Goal: Transaction & Acquisition: Obtain resource

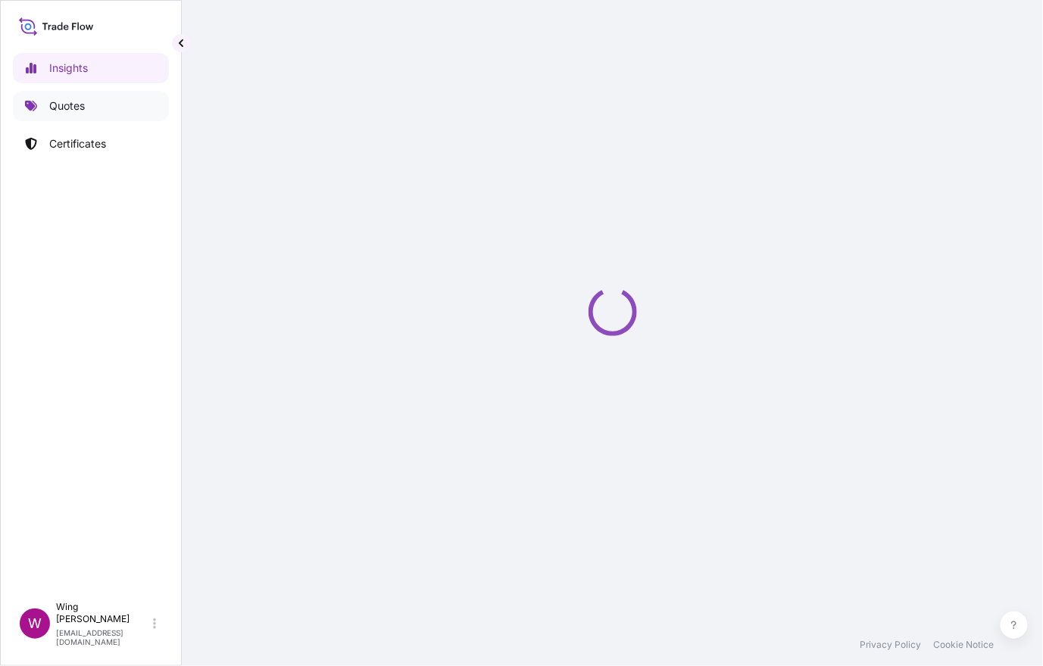
select select "2025"
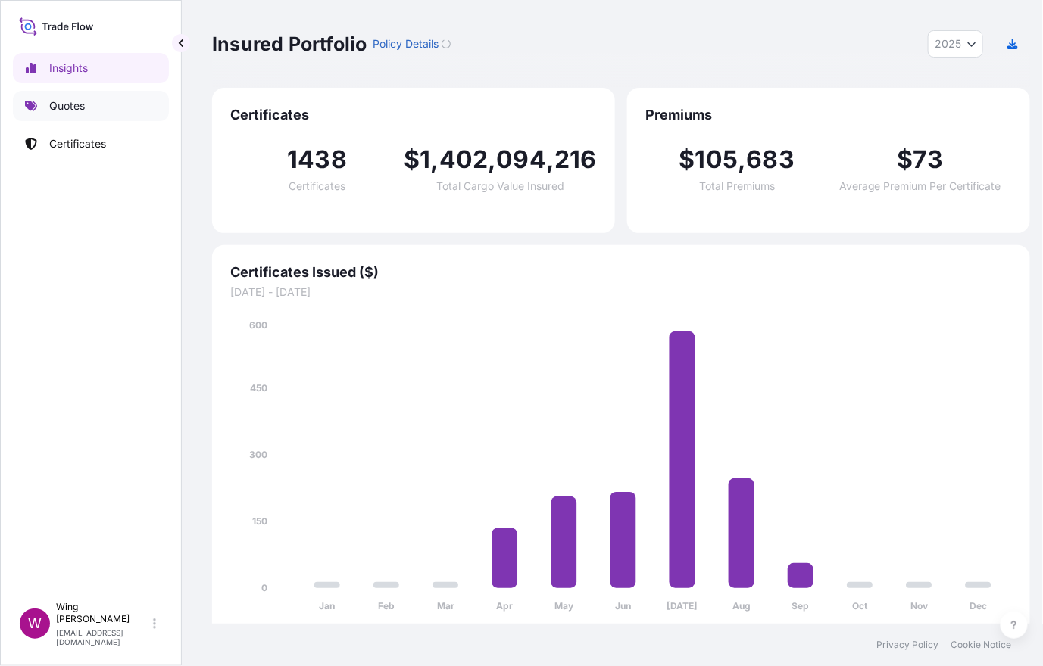
click at [74, 104] on p "Quotes" at bounding box center [67, 105] width 36 height 15
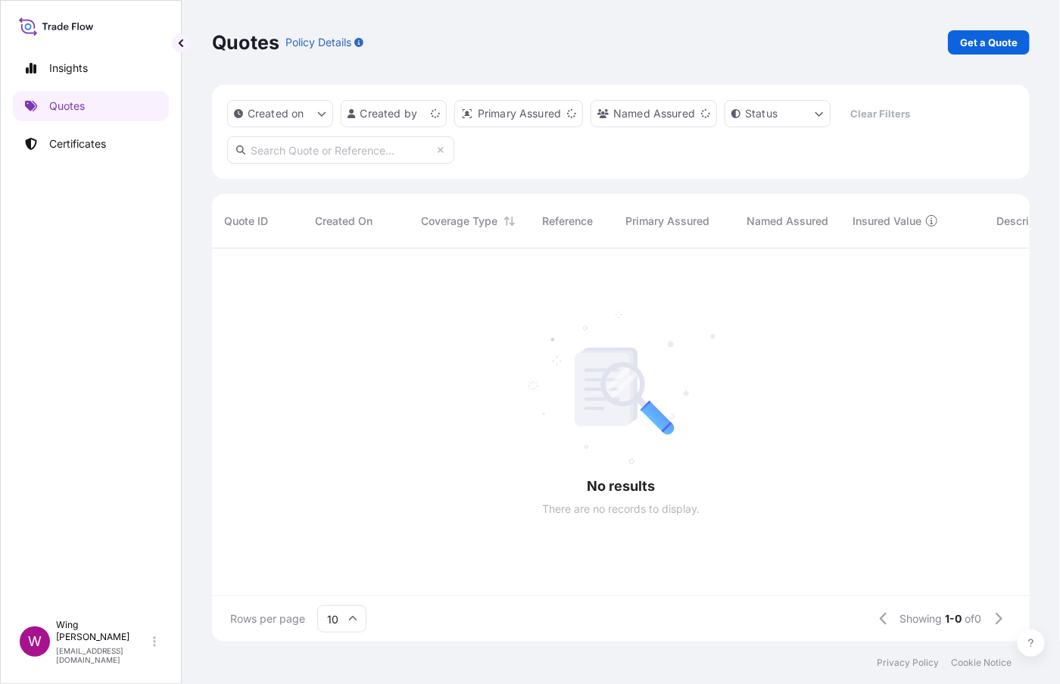
scroll to position [17, 17]
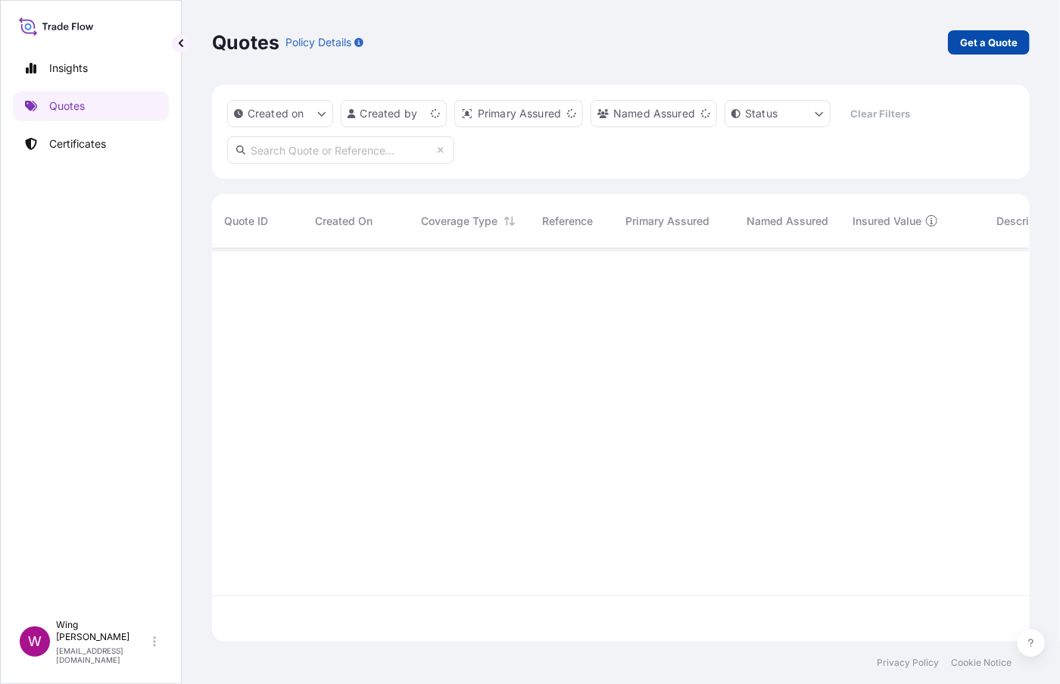
click at [985, 44] on p "Get a Quote" at bounding box center [989, 42] width 58 height 15
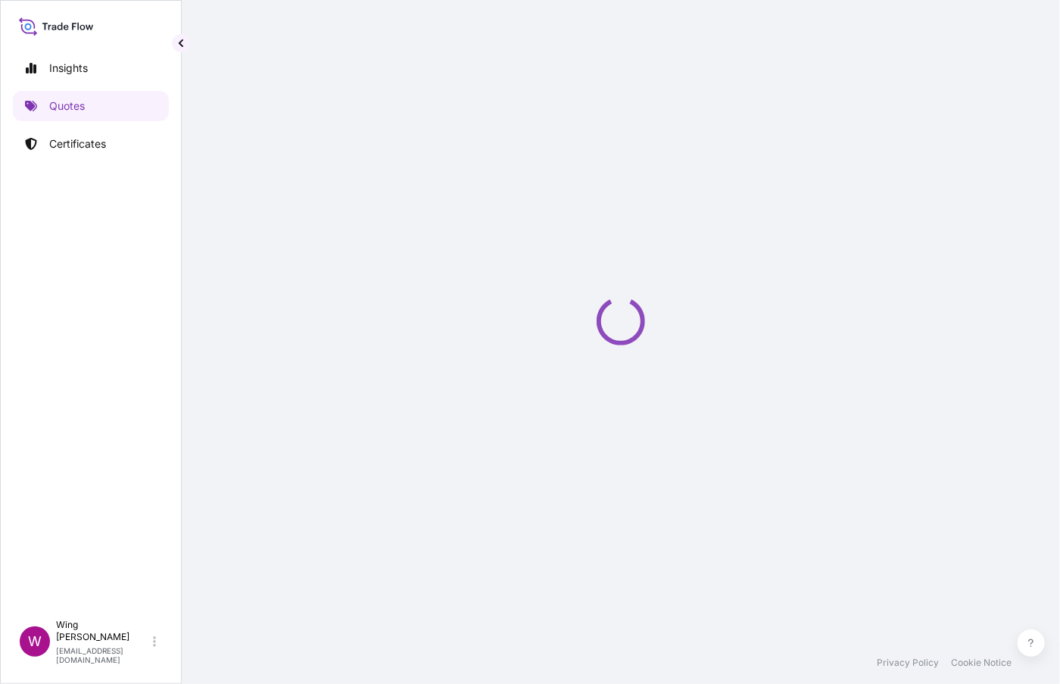
select select "AIR"
select select "27"
select select "Transit"
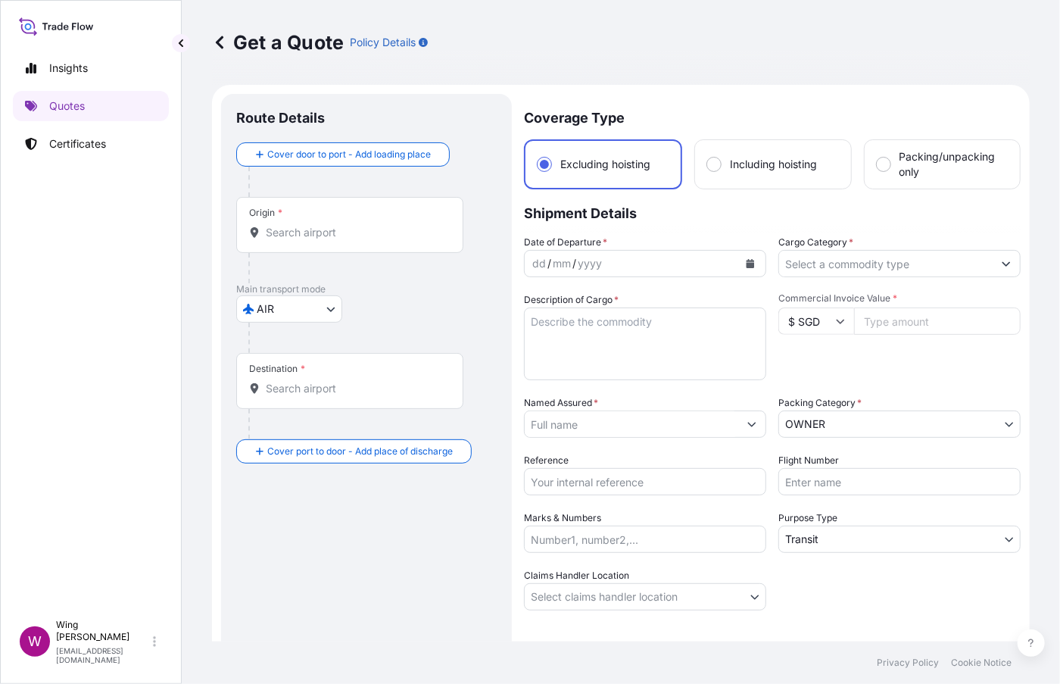
scroll to position [24, 0]
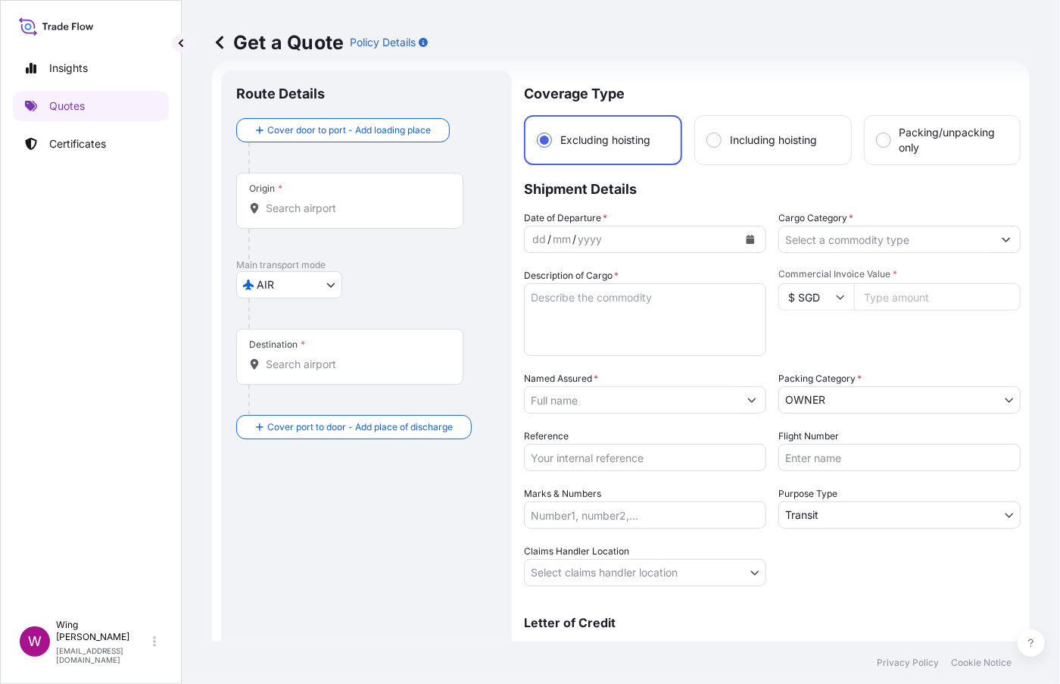
click at [294, 281] on body "Insights Quotes Certificates W Wing Lee [EMAIL_ADDRESS][DOMAIN_NAME] Get a Quot…" at bounding box center [530, 342] width 1060 height 684
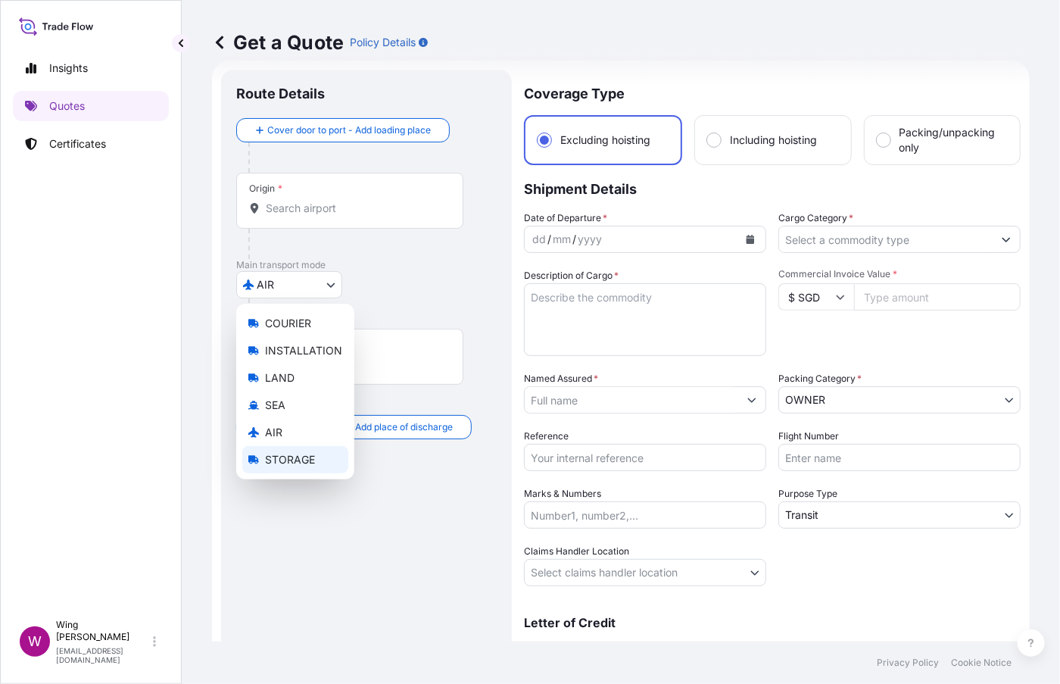
click at [303, 458] on span "STORAGE" at bounding box center [290, 459] width 50 height 15
select select "STORAGE"
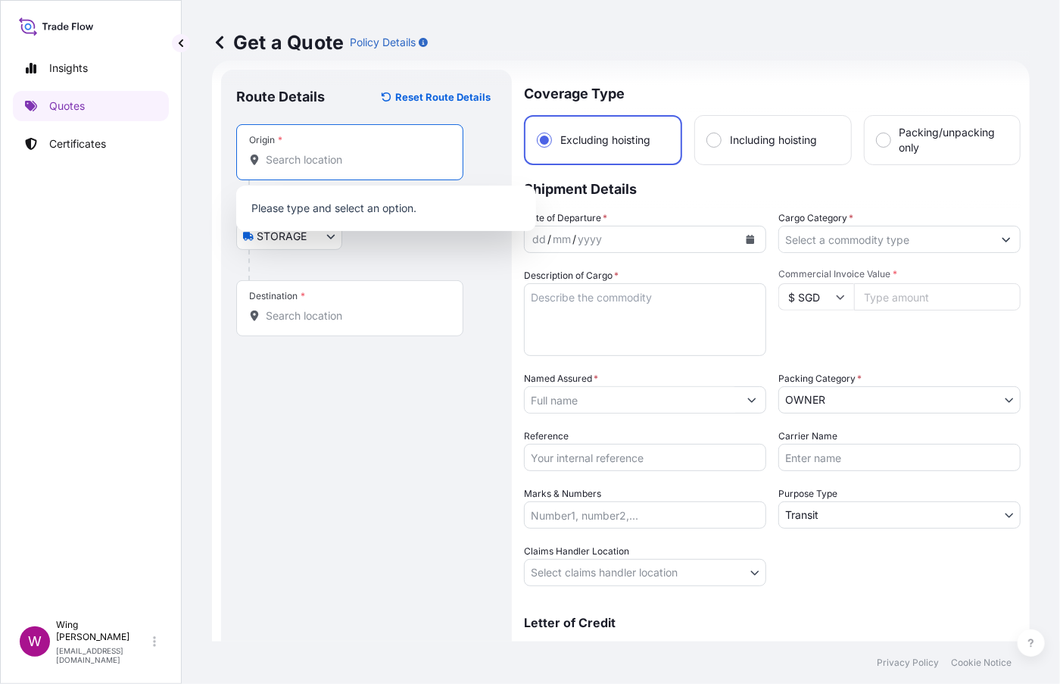
click at [306, 165] on input "Origin *" at bounding box center [355, 159] width 179 height 15
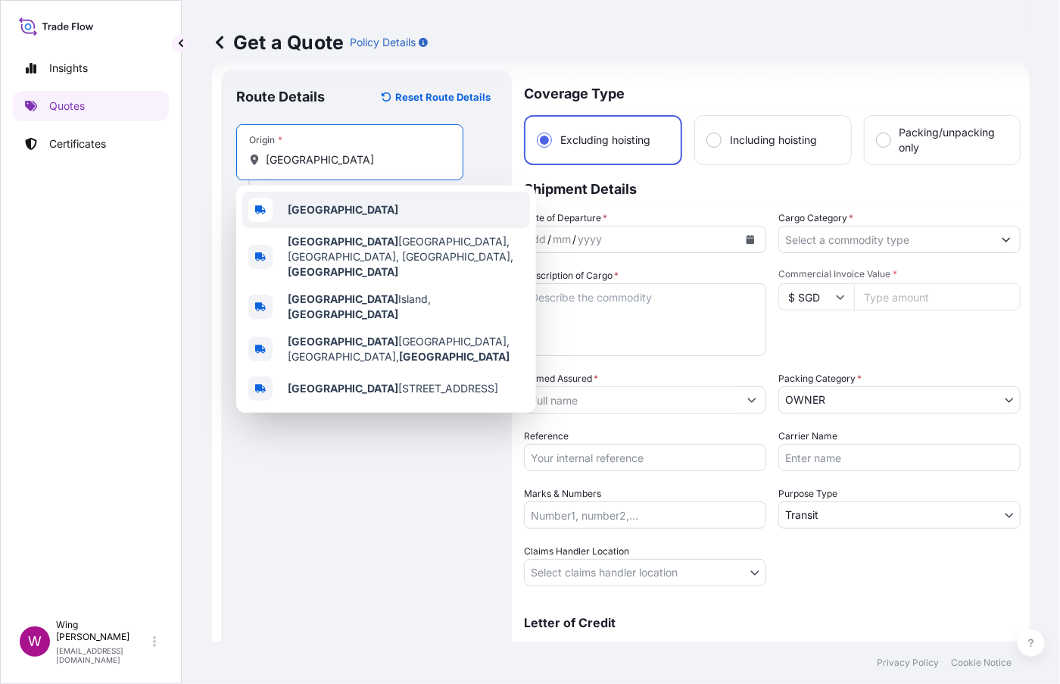
click at [310, 212] on b "[GEOGRAPHIC_DATA]" at bounding box center [343, 209] width 111 height 13
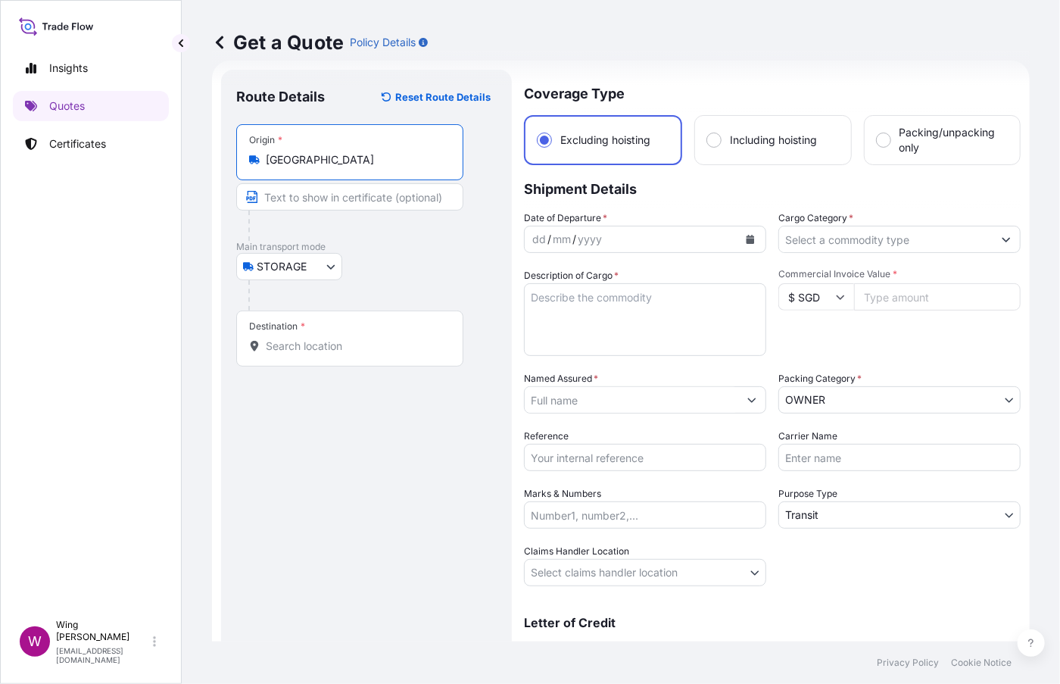
type input "[GEOGRAPHIC_DATA]"
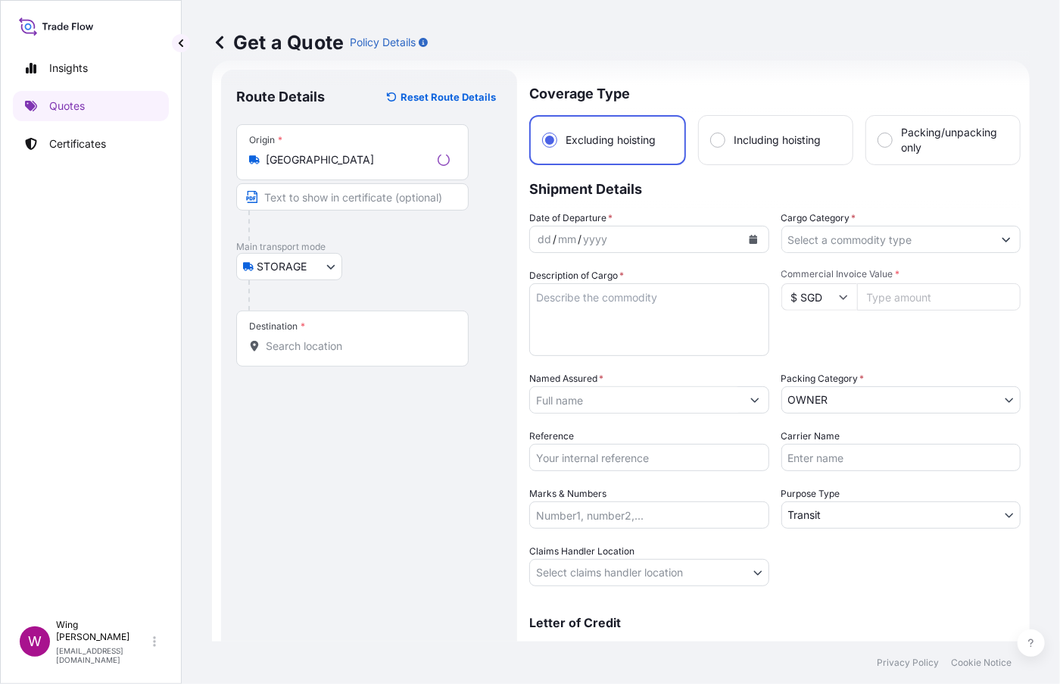
click at [321, 354] on div "Destination *" at bounding box center [352, 338] width 232 height 56
click at [321, 354] on input "Destination *" at bounding box center [358, 345] width 184 height 15
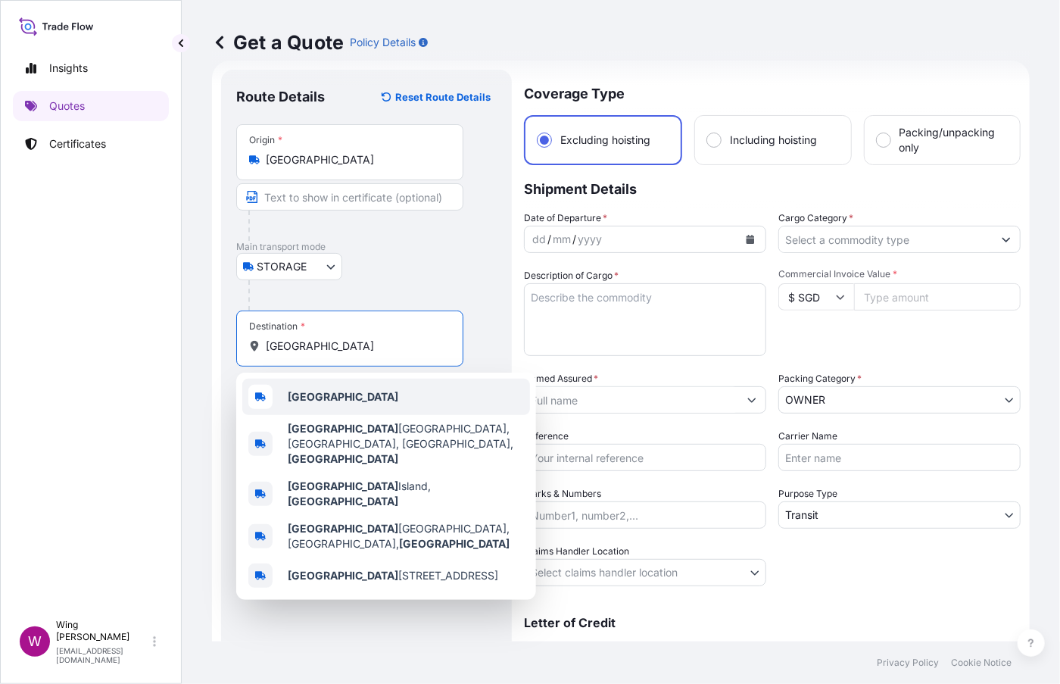
click at [328, 407] on div "[GEOGRAPHIC_DATA]" at bounding box center [386, 397] width 288 height 36
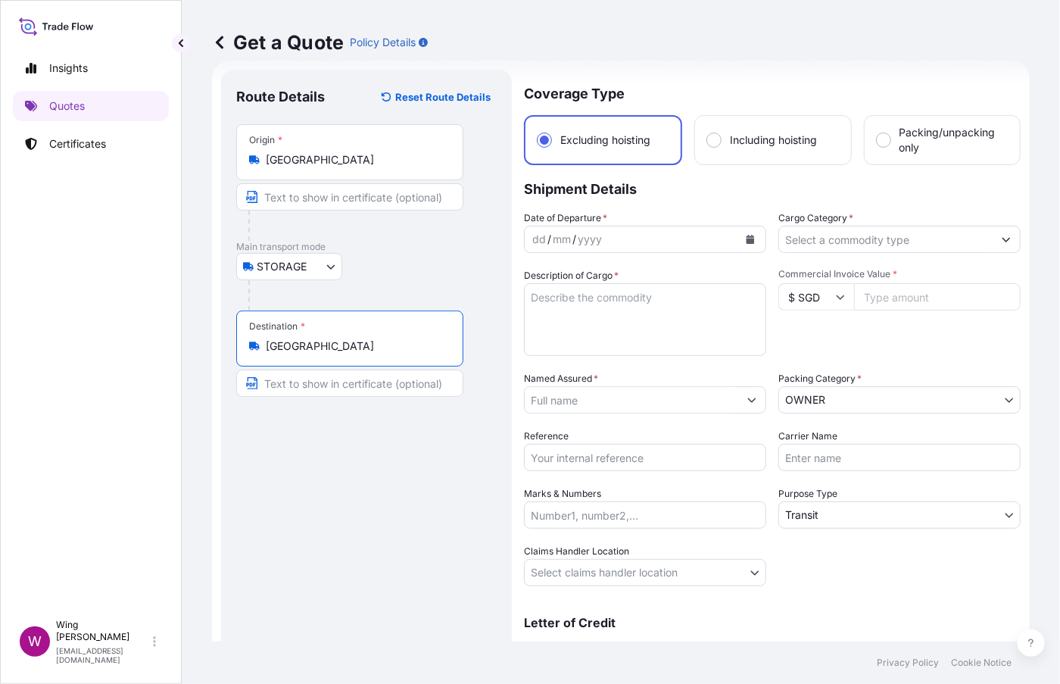
type input "[GEOGRAPHIC_DATA]"
click at [583, 388] on input "Named Assured *" at bounding box center [632, 399] width 214 height 27
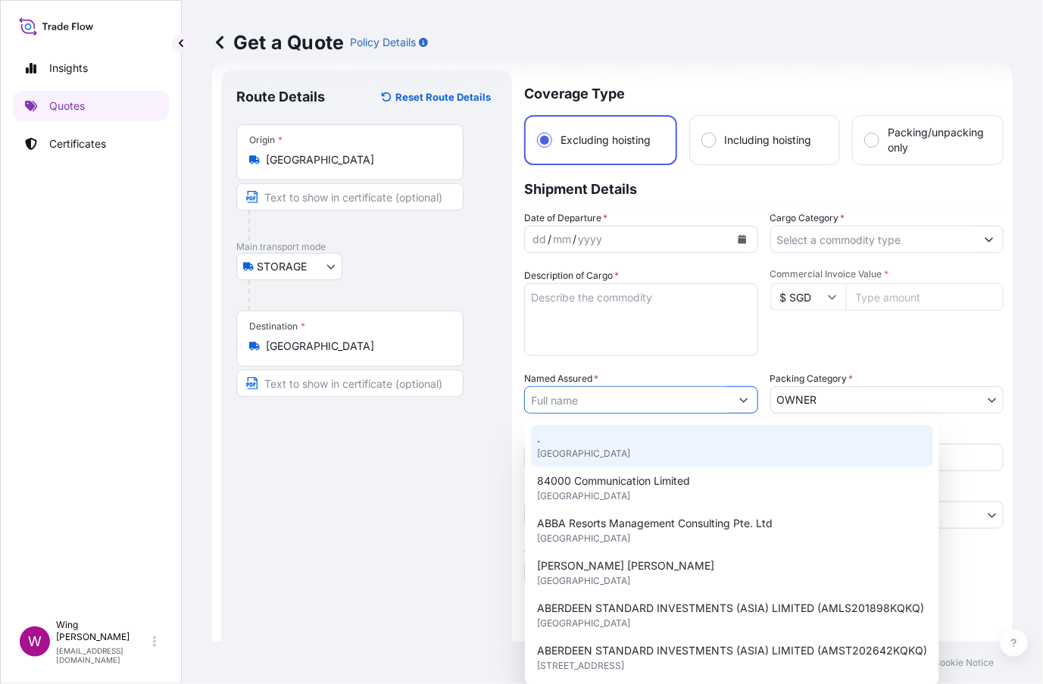
drag, startPoint x: 465, startPoint y: 426, endPoint x: 557, endPoint y: 426, distance: 91.6
click at [469, 426] on div "Route Details Reset Route Details Place of loading Road / [GEOGRAPHIC_DATA] / I…" at bounding box center [366, 384] width 260 height 599
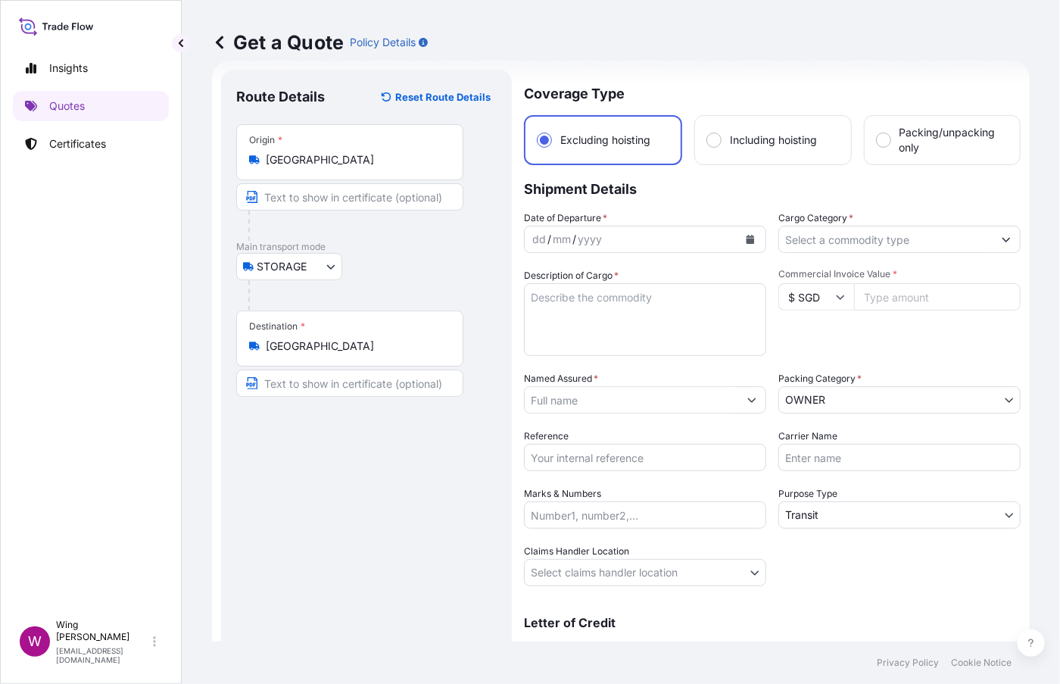
click at [602, 452] on input "Reference" at bounding box center [645, 457] width 242 height 27
paste input "AMST133412PKHT"
type input "AMST133412PKHT"
click at [610, 394] on input "Named Assured *" at bounding box center [632, 399] width 214 height 27
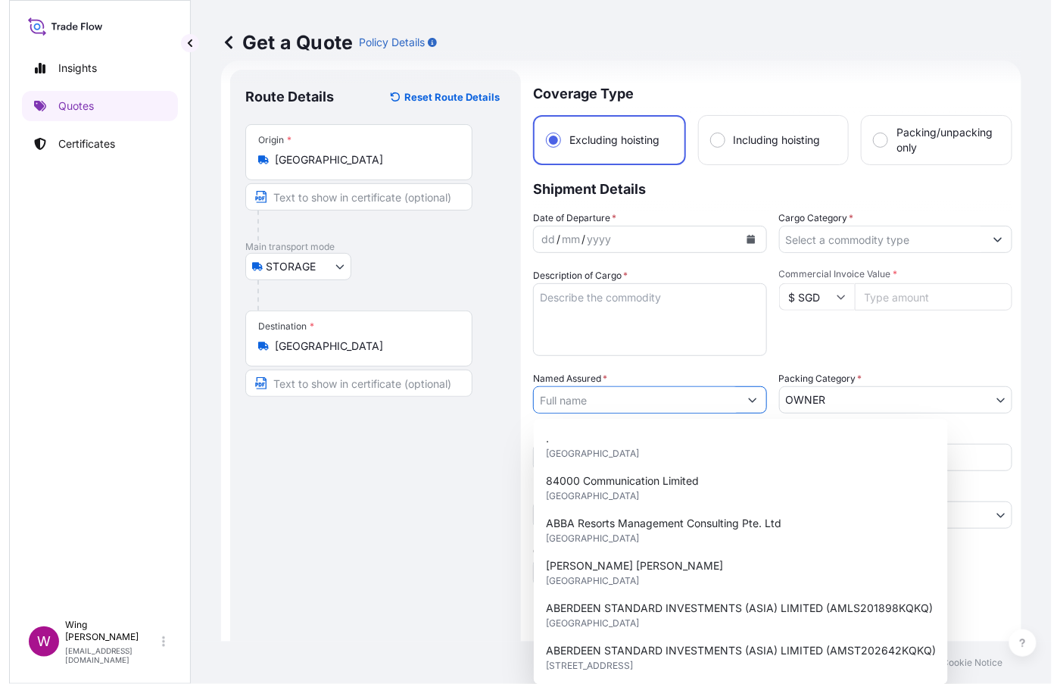
paste input "KOSMO KALLIAREKOS"
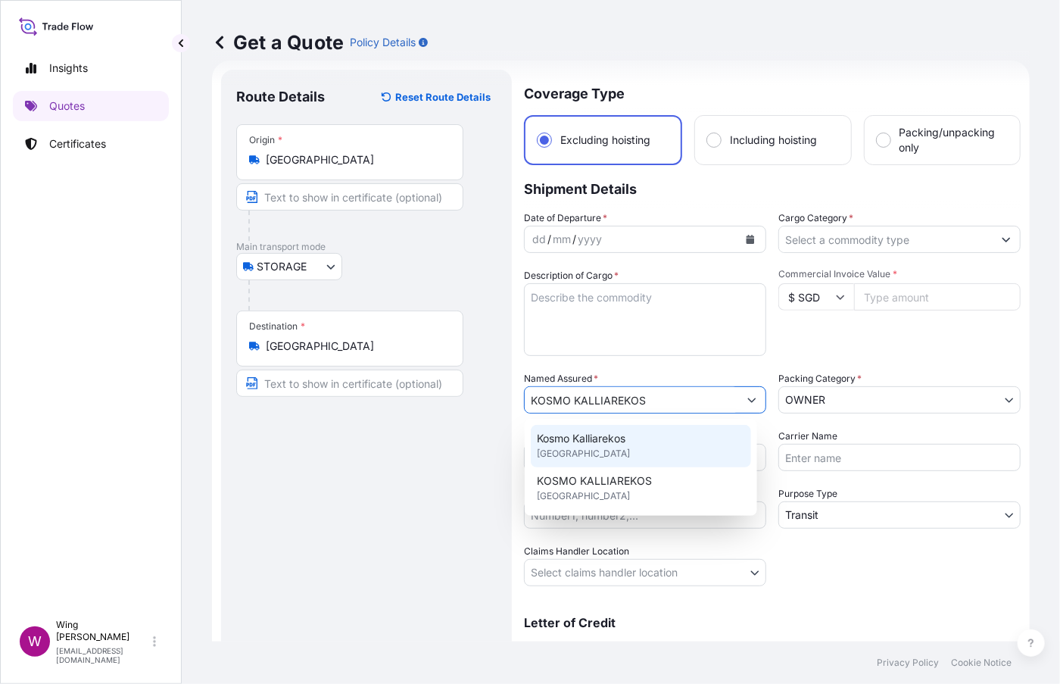
click at [591, 463] on div "Kosmo Kalliarekos [GEOGRAPHIC_DATA]" at bounding box center [641, 446] width 220 height 42
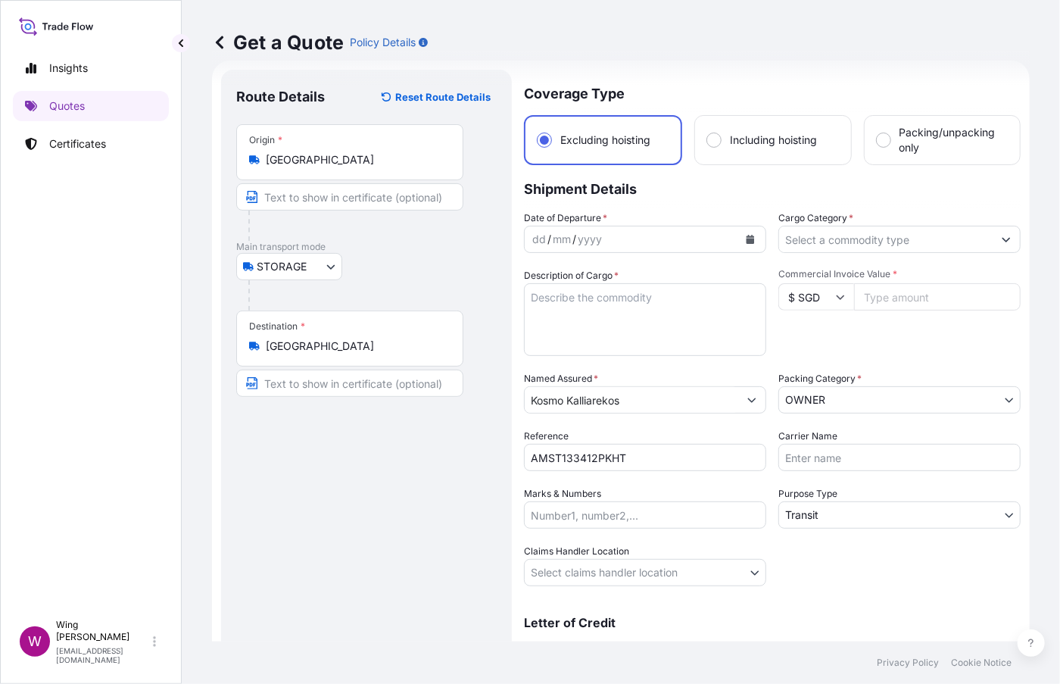
click at [653, 402] on input "Kosmo Kalliarekos" at bounding box center [632, 399] width 214 height 27
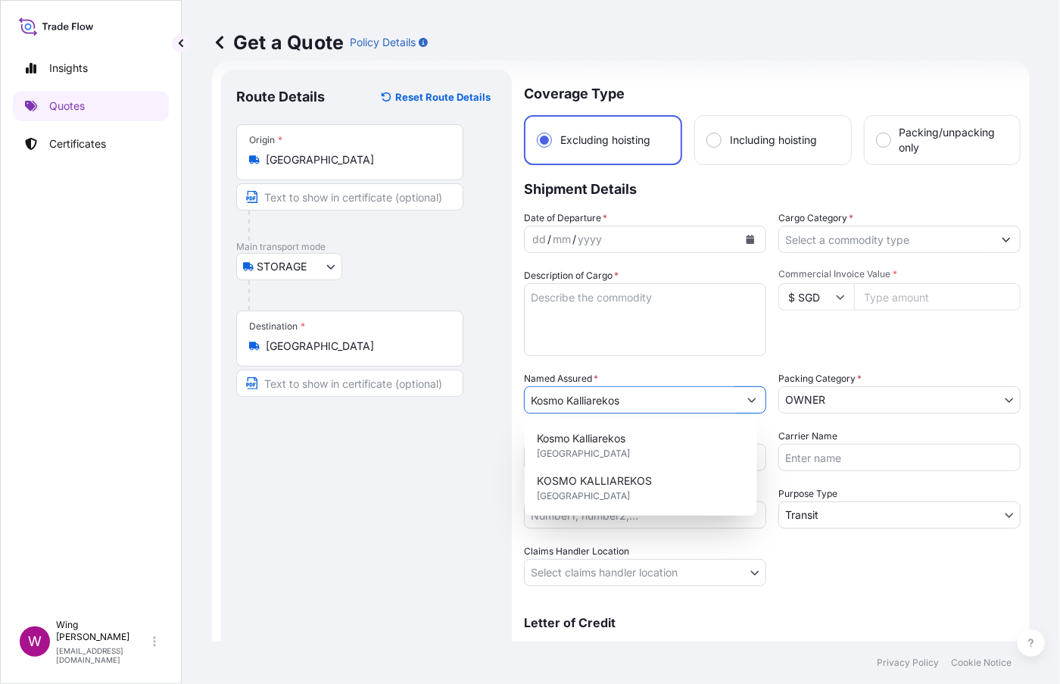
drag, startPoint x: 653, startPoint y: 402, endPoint x: 467, endPoint y: 403, distance: 186.3
click at [467, 403] on form "Route Details Reset Route Details Place of loading Road / Inland Road / Inland …" at bounding box center [621, 384] width 818 height 647
paste input "OSMO KALLIAREKOS"
click at [561, 489] on span "[GEOGRAPHIC_DATA]" at bounding box center [583, 495] width 93 height 15
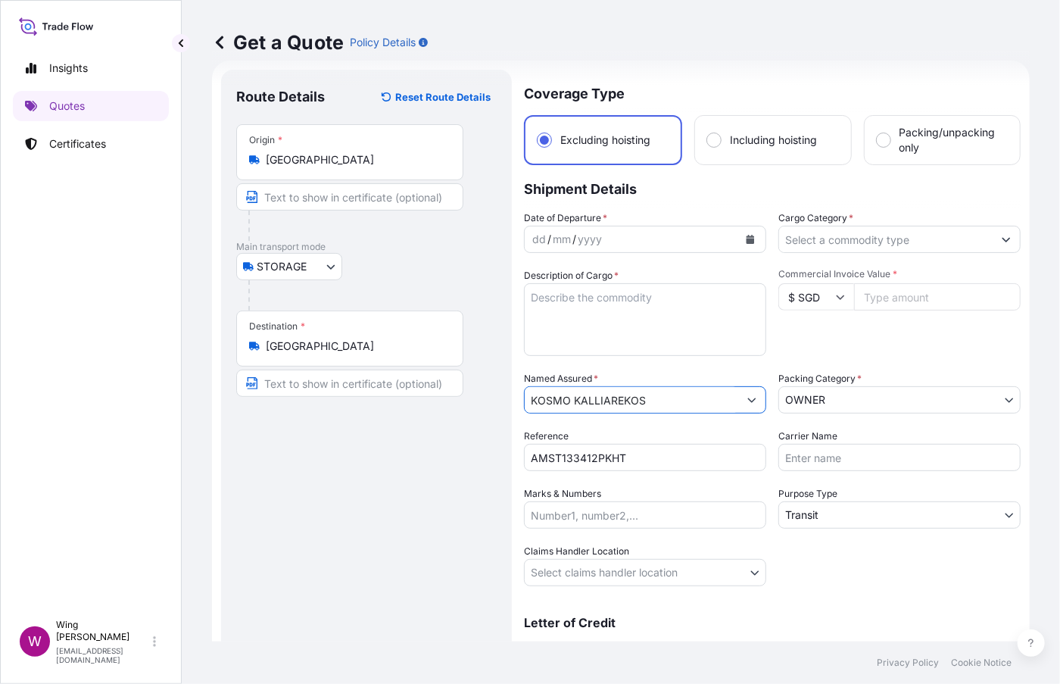
type input "KOSMO KALLIAREKOS"
click at [439, 489] on div "Route Details Reset Route Details Place of loading Road / [GEOGRAPHIC_DATA] / I…" at bounding box center [366, 384] width 260 height 599
drag, startPoint x: 582, startPoint y: 323, endPoint x: 589, endPoint y: 317, distance: 9.1
click at [582, 323] on textarea "Description of Cargo *" at bounding box center [645, 319] width 242 height 73
paste textarea "[PERSON_NAME] Mirror"
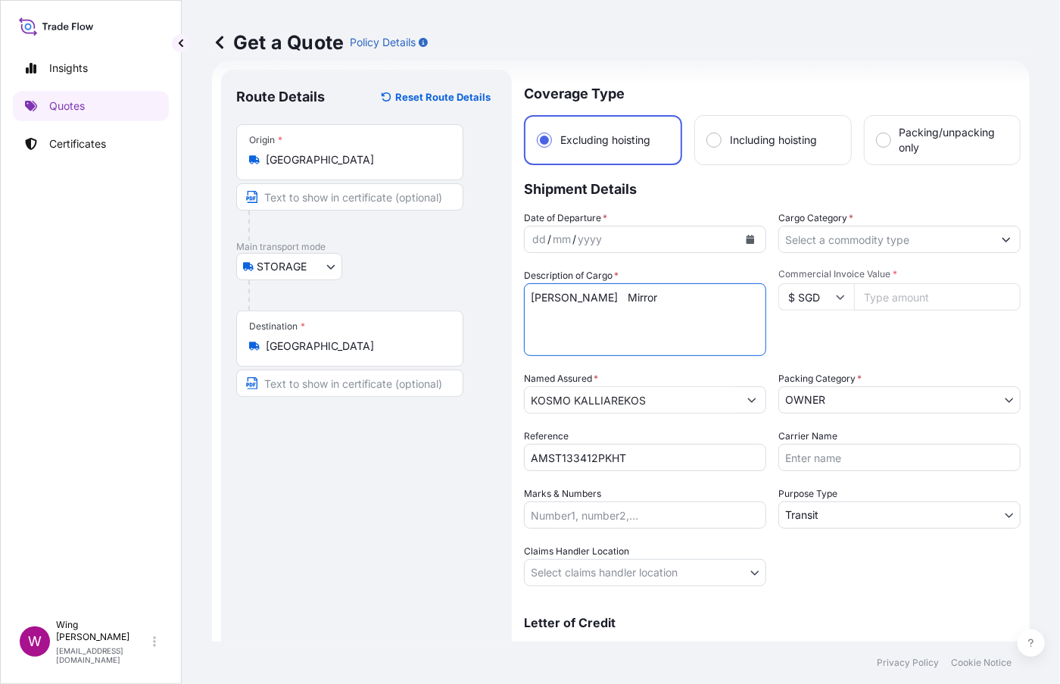
click at [624, 297] on textarea "[PERSON_NAME] Mirror" at bounding box center [645, 319] width 242 height 73
type textarea "[PERSON_NAME], Mirror"
click at [688, 376] on div "Named Assured * [PERSON_NAME]" at bounding box center [645, 392] width 242 height 42
click at [821, 299] on input "$ SGD" at bounding box center [816, 296] width 76 height 27
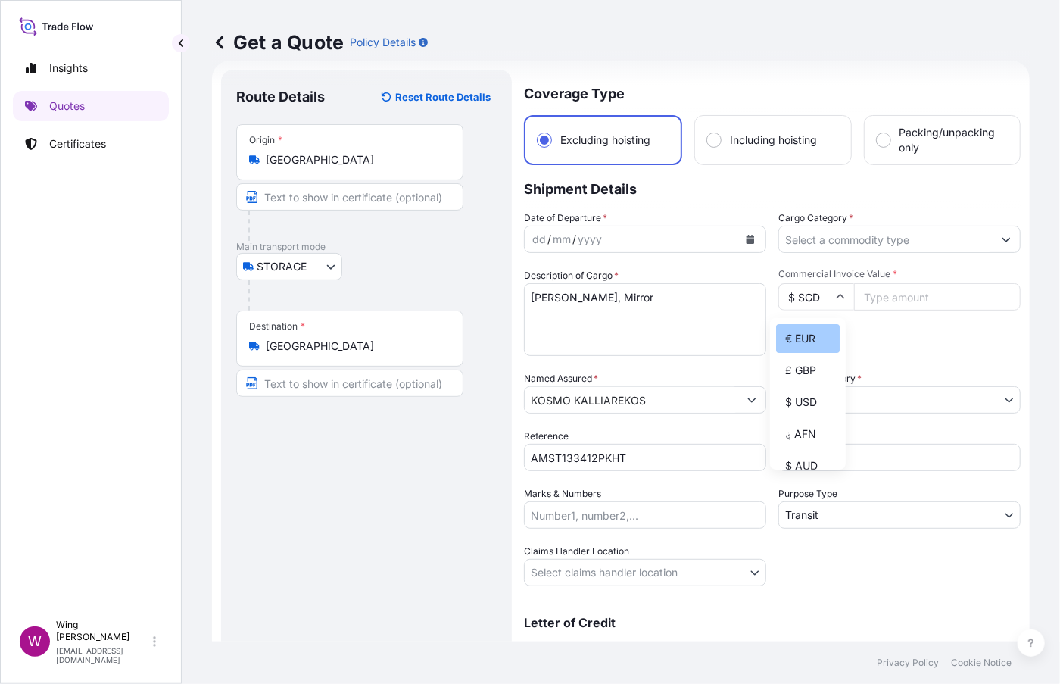
click at [806, 353] on div "€ EUR" at bounding box center [808, 338] width 64 height 29
type input "€ EUR"
click at [873, 295] on input "Commercial Invoice Value *" at bounding box center [937, 296] width 167 height 27
paste input "27000"
type input "27000"
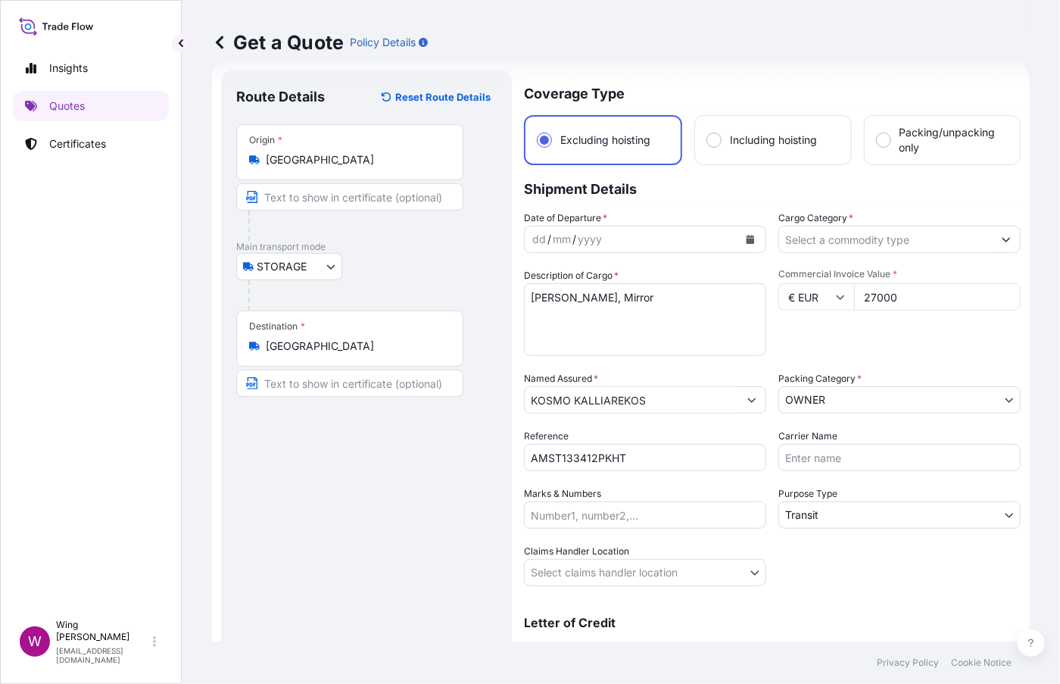
click at [825, 338] on div "Commercial Invoice Value * € EUR 27000" at bounding box center [899, 312] width 242 height 88
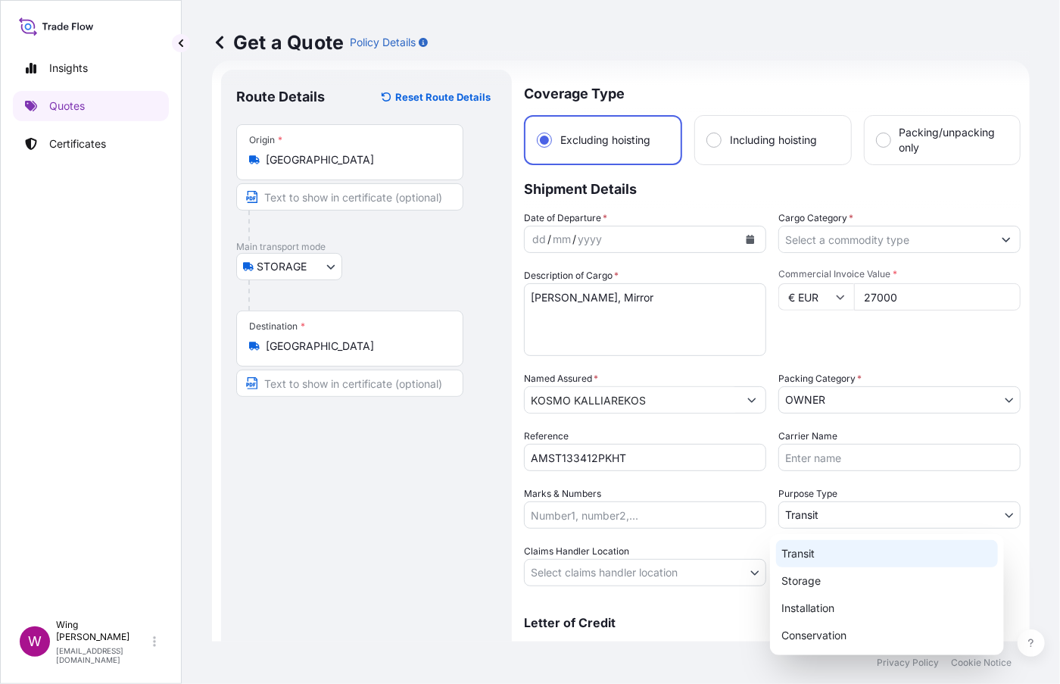
click at [814, 509] on body "Insights Quotes Certificates W Wing Lee [EMAIL_ADDRESS][DOMAIN_NAME] Get a Quot…" at bounding box center [530, 342] width 1060 height 684
click at [814, 572] on div "Storage" at bounding box center [887, 580] width 222 height 27
select select "Storage"
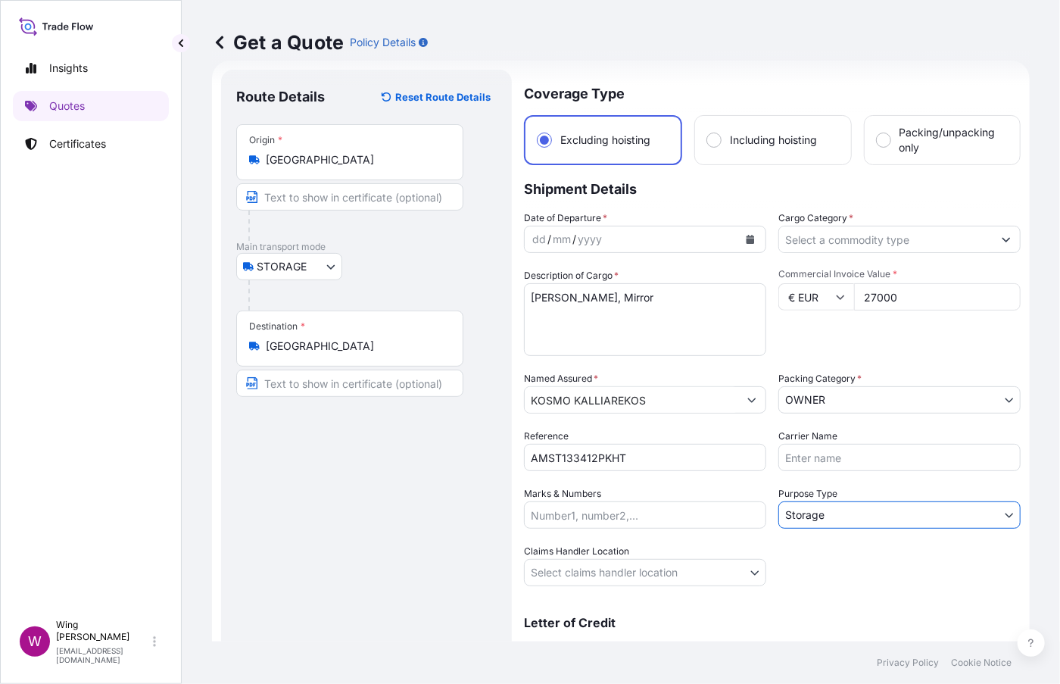
click at [594, 567] on body "Insights Quotes Certificates W Wing Lee [EMAIL_ADDRESS][DOMAIN_NAME] Get a Quot…" at bounding box center [530, 342] width 1060 height 684
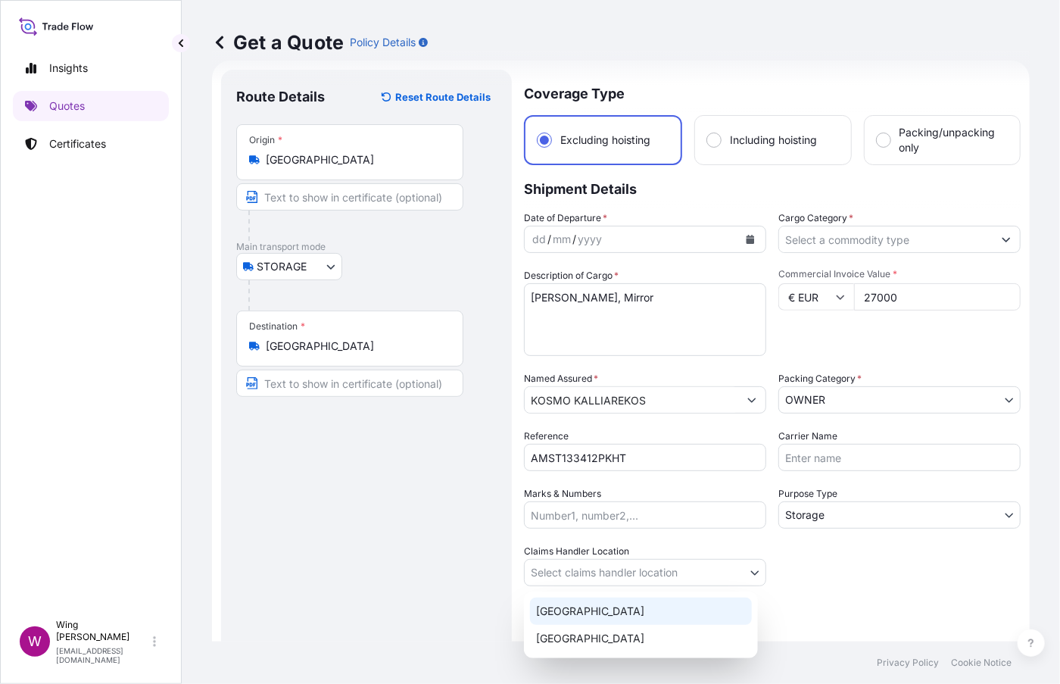
click at [575, 601] on div "[GEOGRAPHIC_DATA]" at bounding box center [641, 610] width 222 height 27
select select "[GEOGRAPHIC_DATA]"
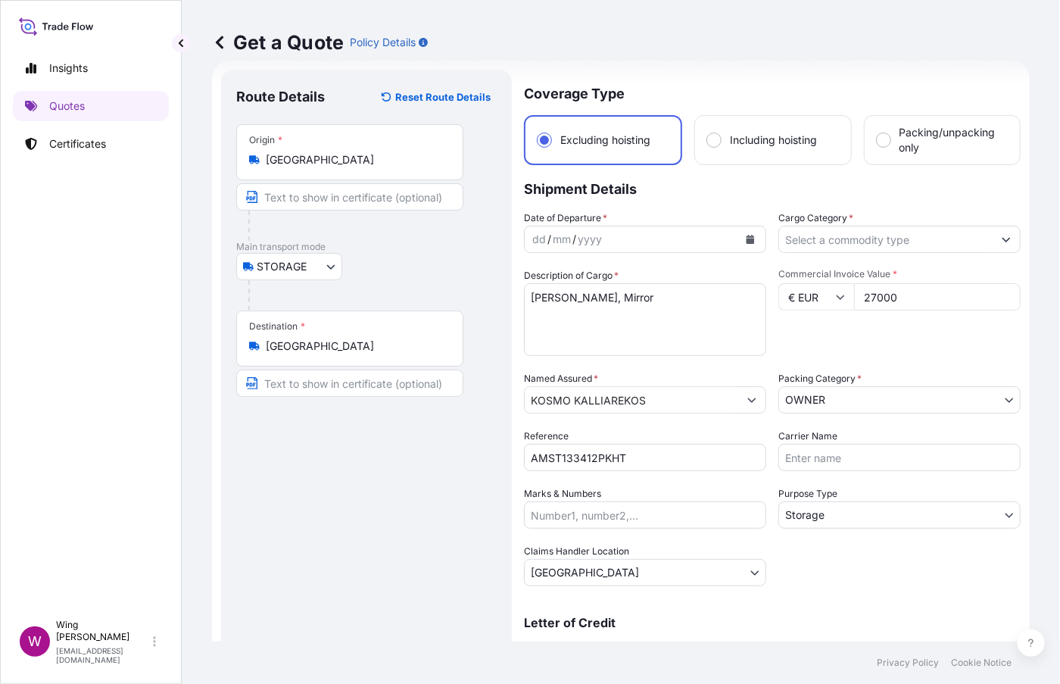
click at [375, 565] on div "Route Details Reset Route Details Place of loading Road / [GEOGRAPHIC_DATA] / I…" at bounding box center [366, 384] width 260 height 599
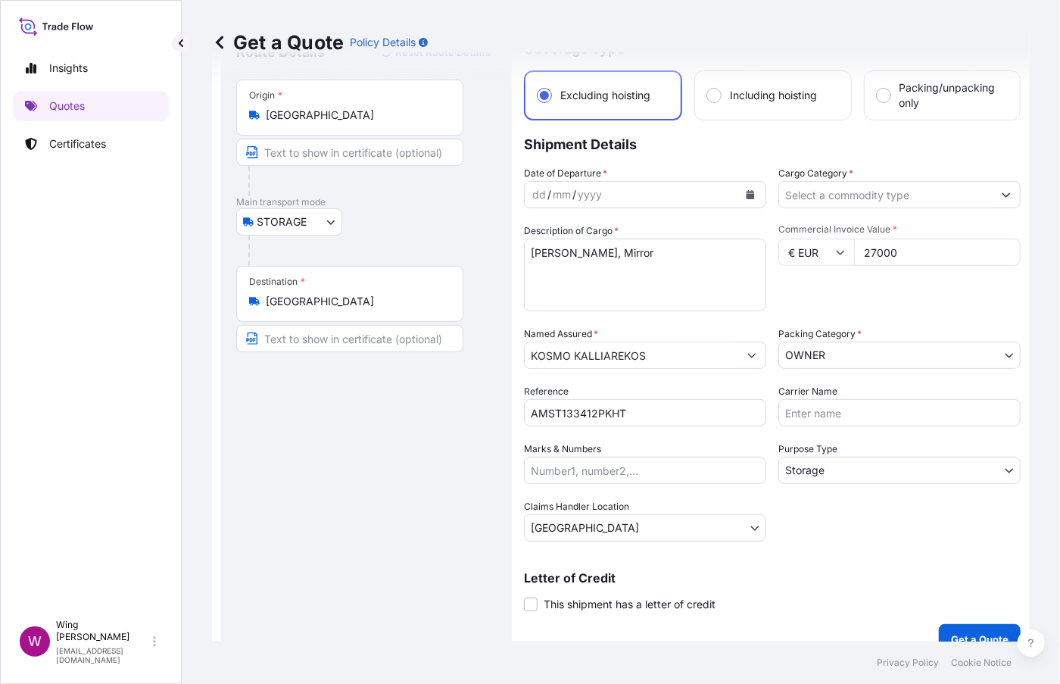
scroll to position [90, 0]
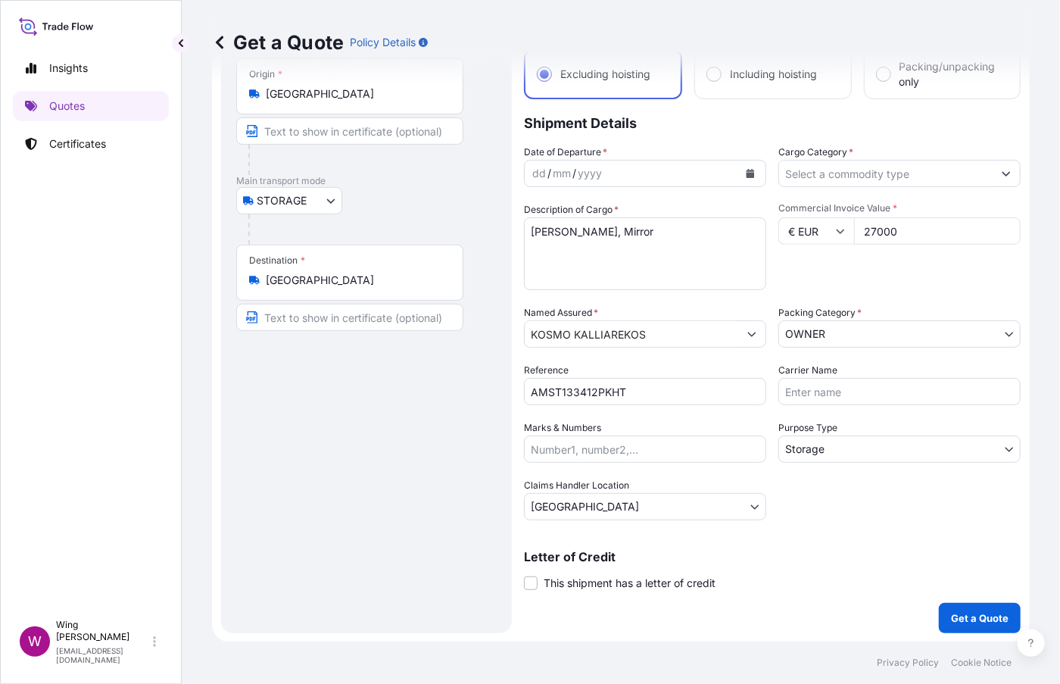
click at [583, 579] on span "This shipment has a letter of credit" at bounding box center [630, 582] width 172 height 15
click at [524, 575] on input "This shipment has a letter of credit" at bounding box center [524, 575] width 0 height 0
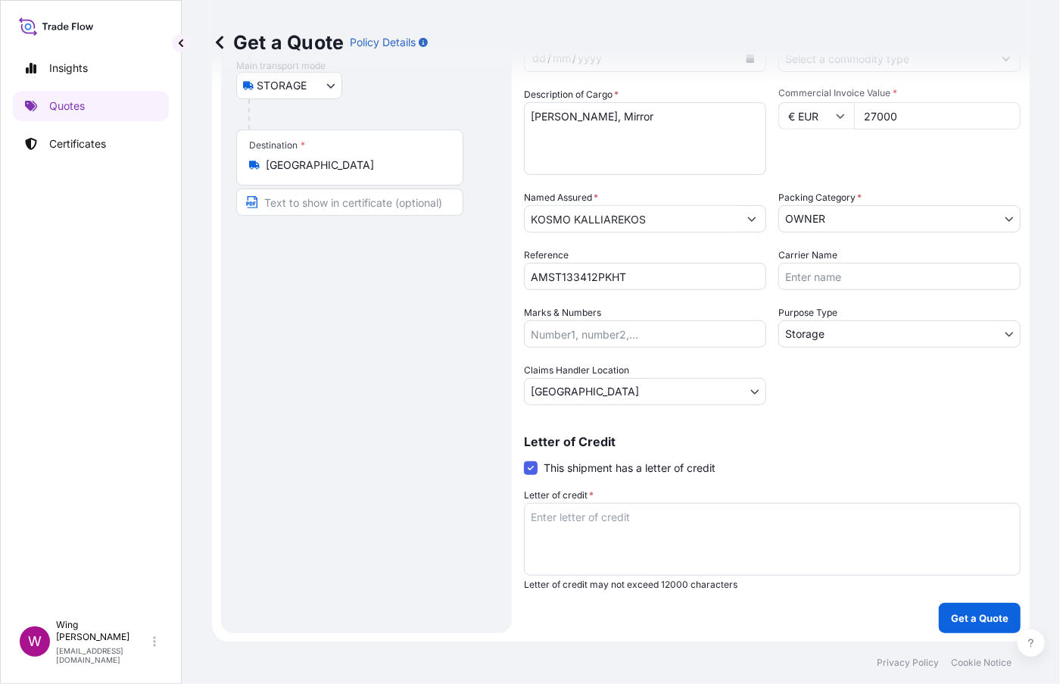
scroll to position [206, 0]
click at [612, 543] on textarea "Letter of credit *" at bounding box center [772, 538] width 497 height 73
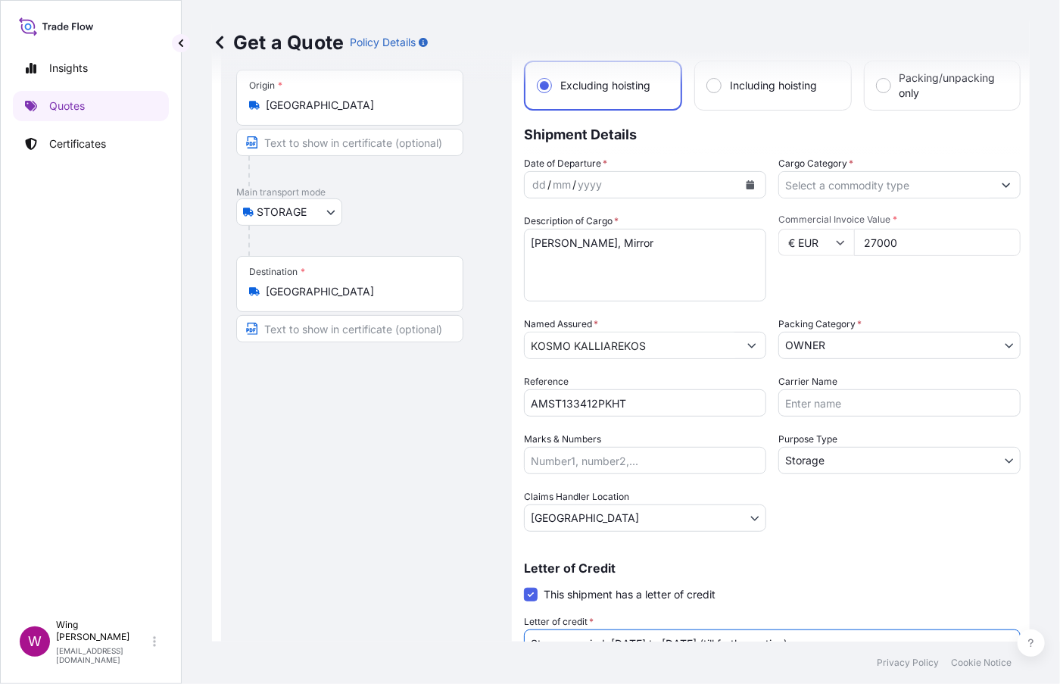
scroll to position [0, 0]
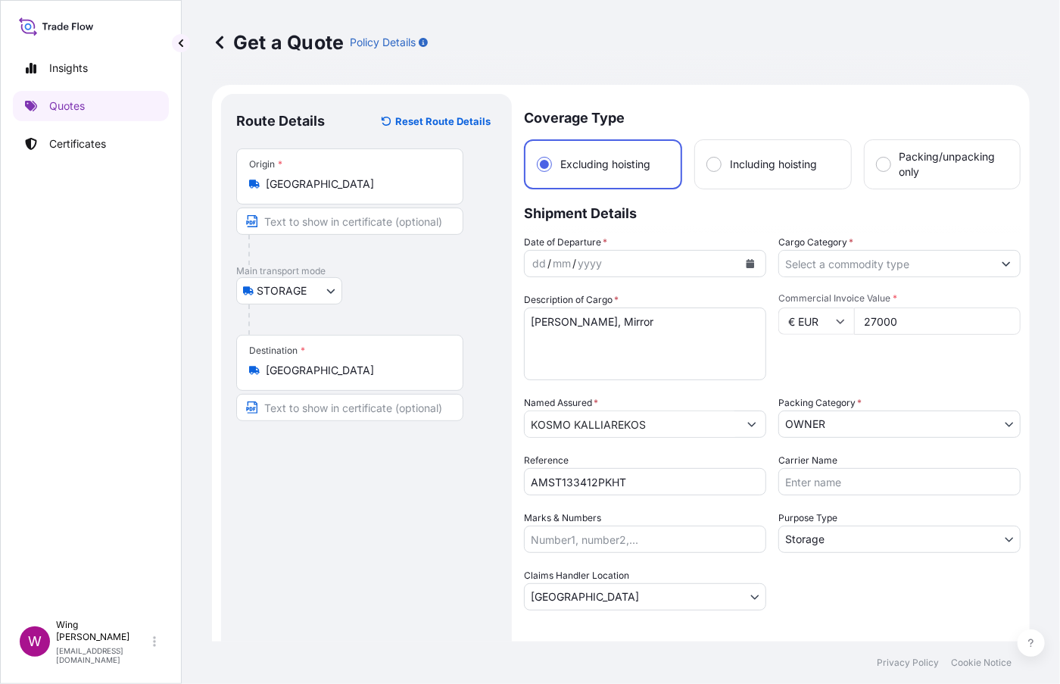
type textarea "Storage period: [DATE] to [DATE] (till further notice)"
click at [752, 261] on button "Calendar" at bounding box center [750, 263] width 24 height 24
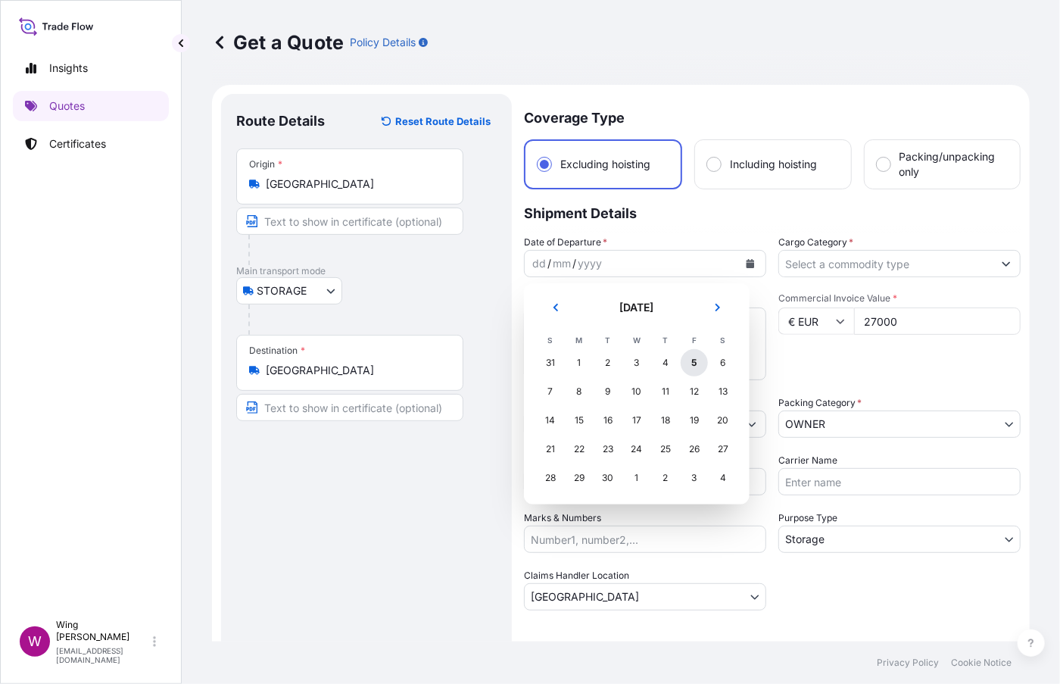
click at [693, 360] on div "5" at bounding box center [694, 362] width 27 height 27
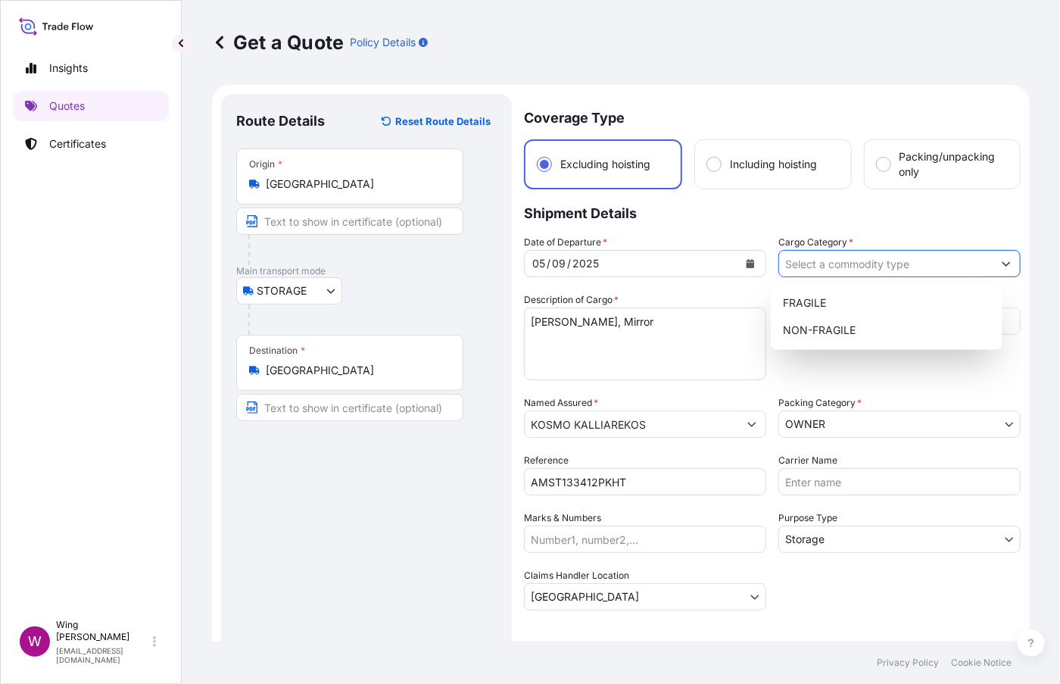
click at [859, 261] on input "Cargo Category *" at bounding box center [886, 263] width 214 height 27
click at [841, 325] on div "NON-FRAGILE" at bounding box center [887, 330] width 220 height 27
type input "NON-FRAGILE"
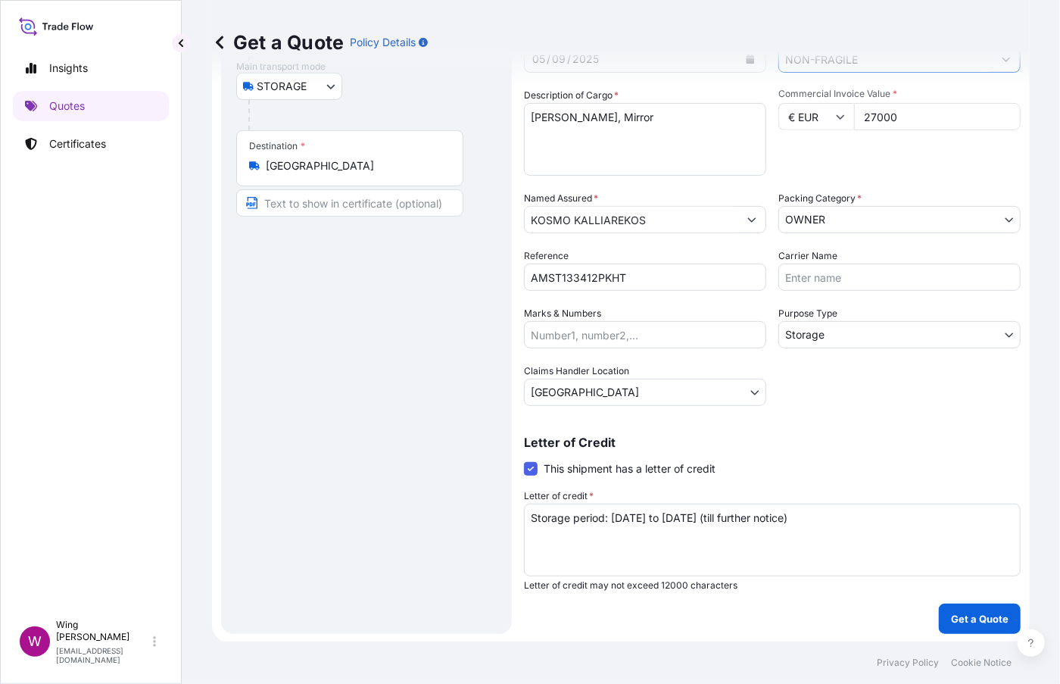
scroll to position [206, 0]
click at [969, 619] on p "Get a Quote" at bounding box center [980, 617] width 58 height 15
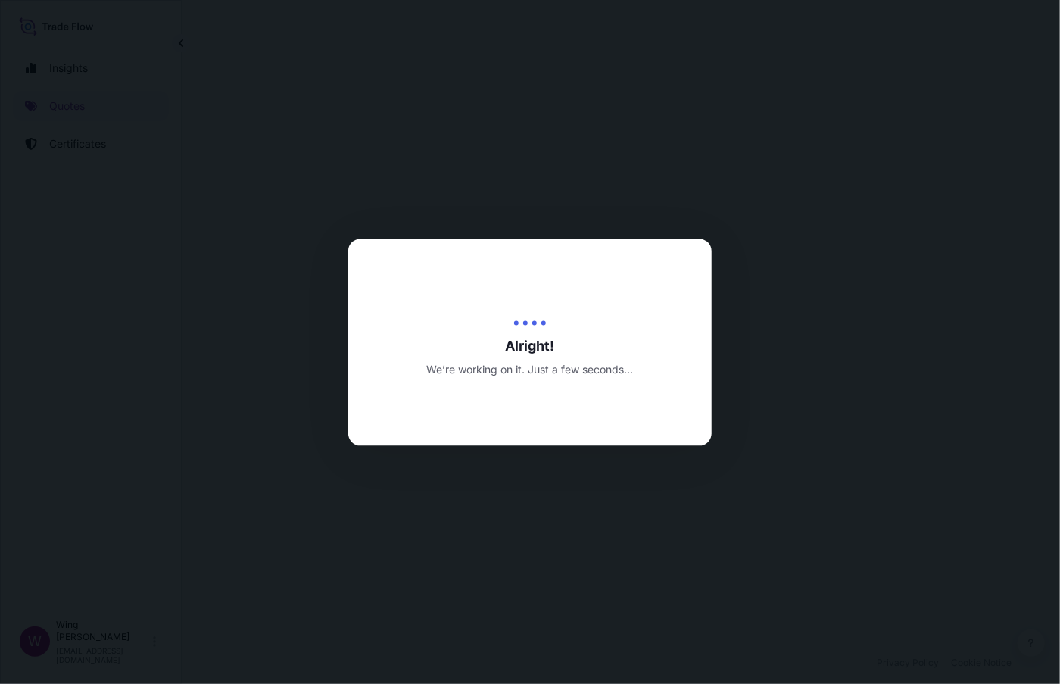
select select "STORAGE"
select select "Storage"
select select "[GEOGRAPHIC_DATA]"
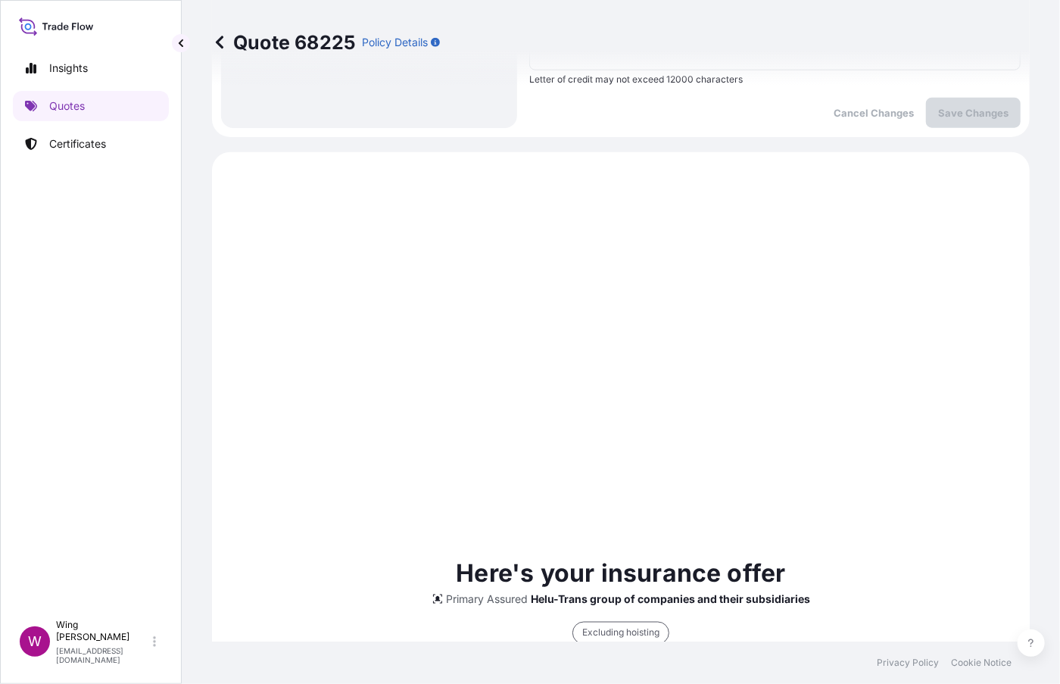
scroll to position [787, 0]
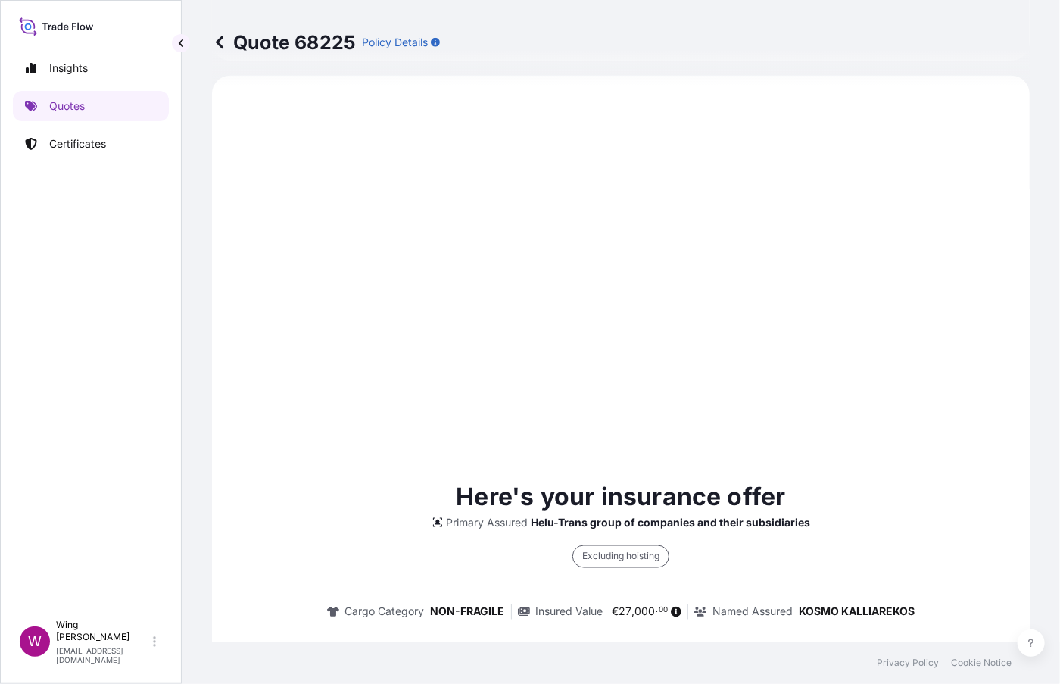
click at [376, 435] on div "Here's your insurance offer Primary Assured Helu-Trans group of companies and t…" at bounding box center [620, 660] width 775 height 1127
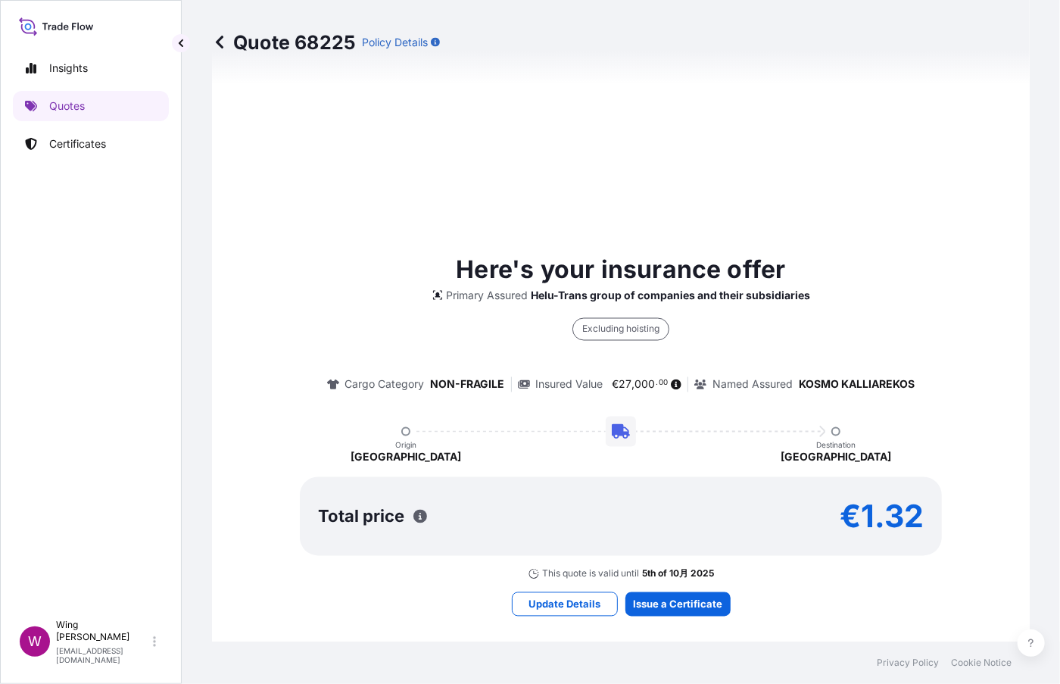
scroll to position [1127, 0]
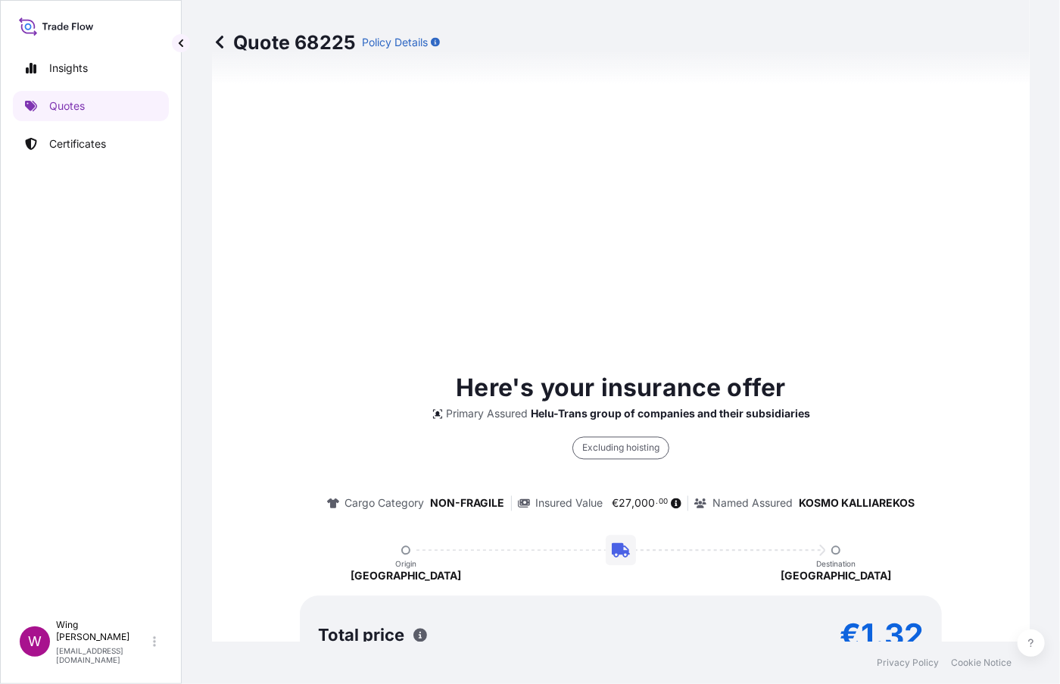
type input "[DATE]"
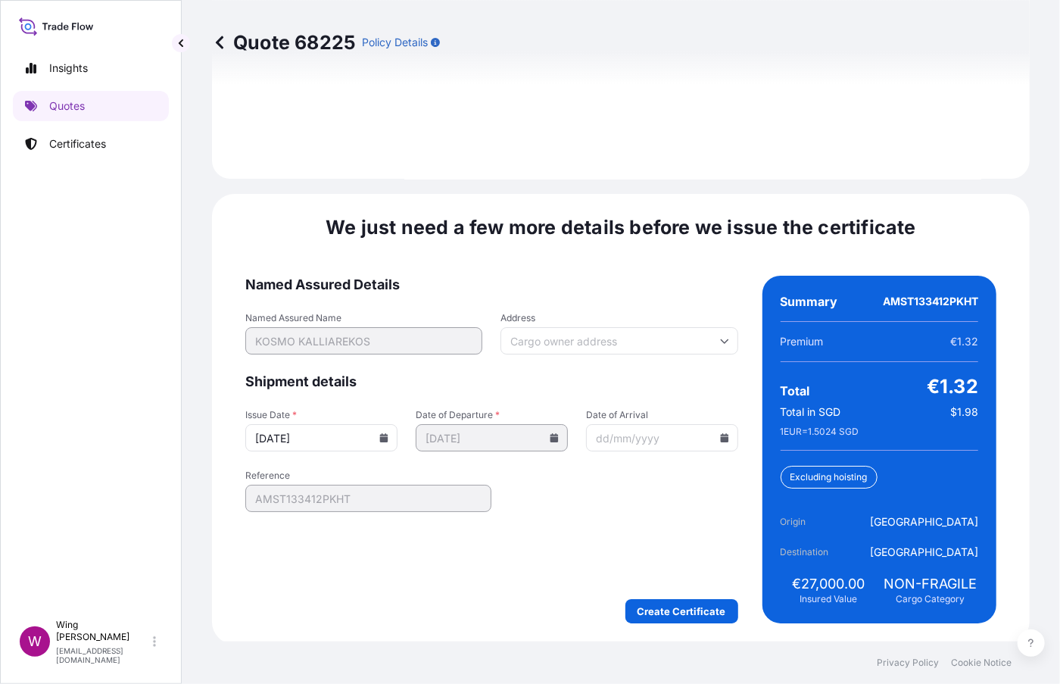
scroll to position [2324, 0]
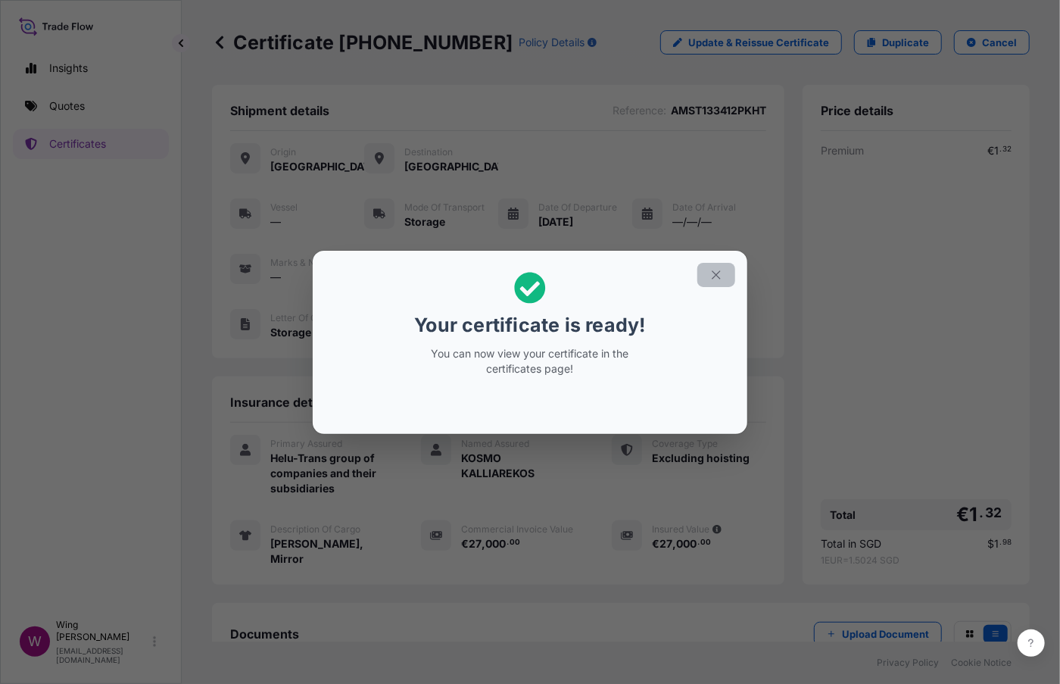
click at [728, 266] on button "button" at bounding box center [716, 275] width 38 height 24
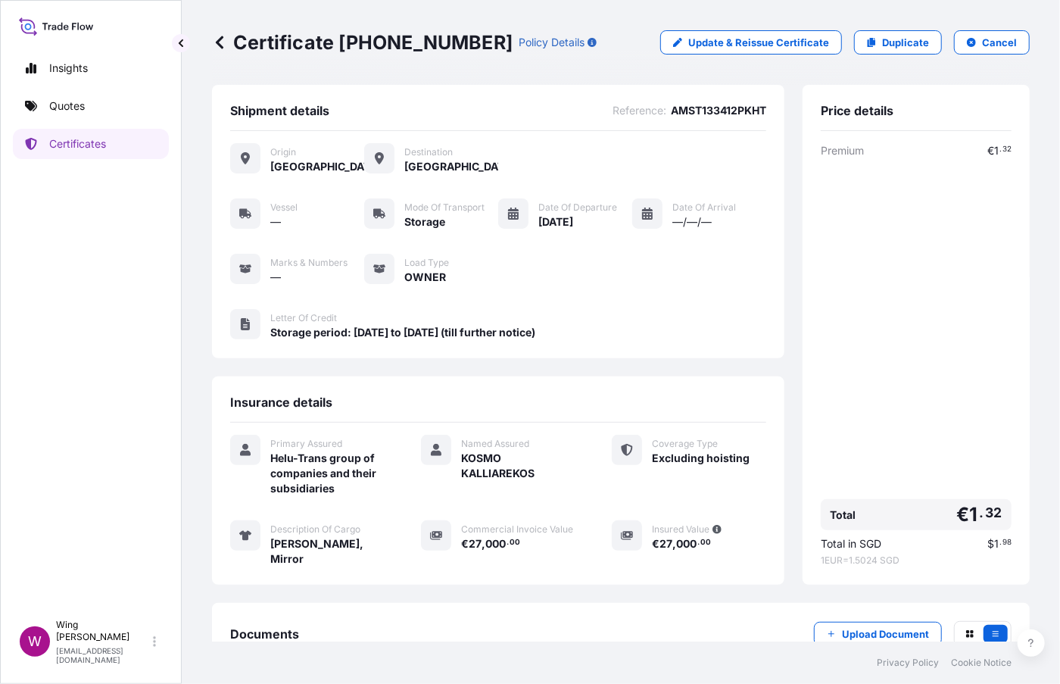
scroll to position [104, 0]
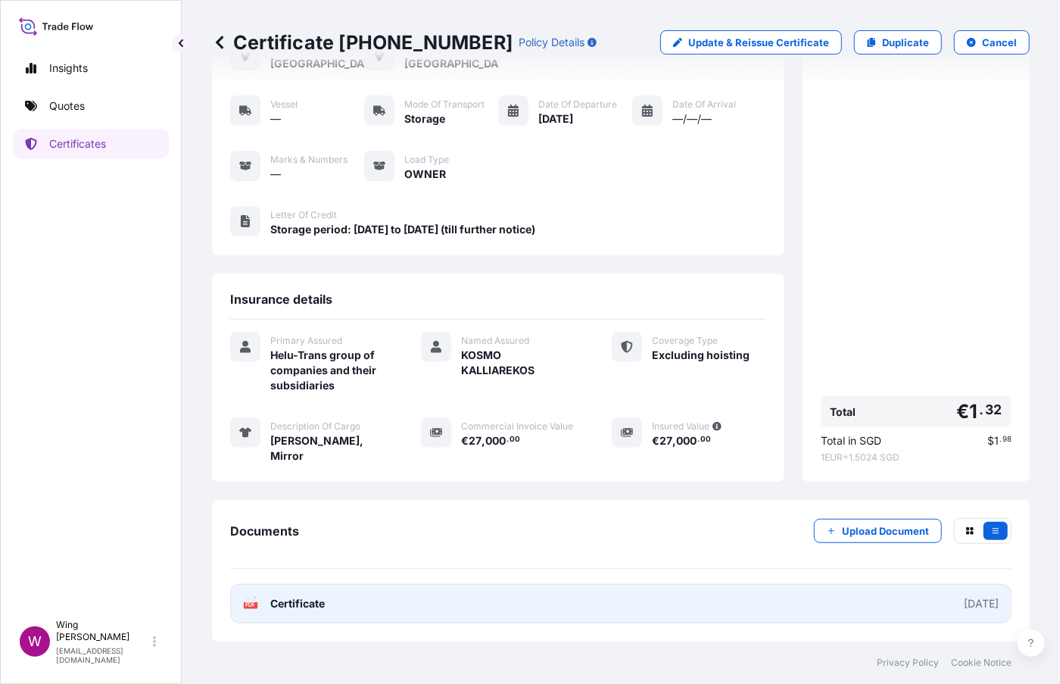
click at [248, 607] on text "PDF" at bounding box center [251, 605] width 10 height 5
